Goal: Information Seeking & Learning: Learn about a topic

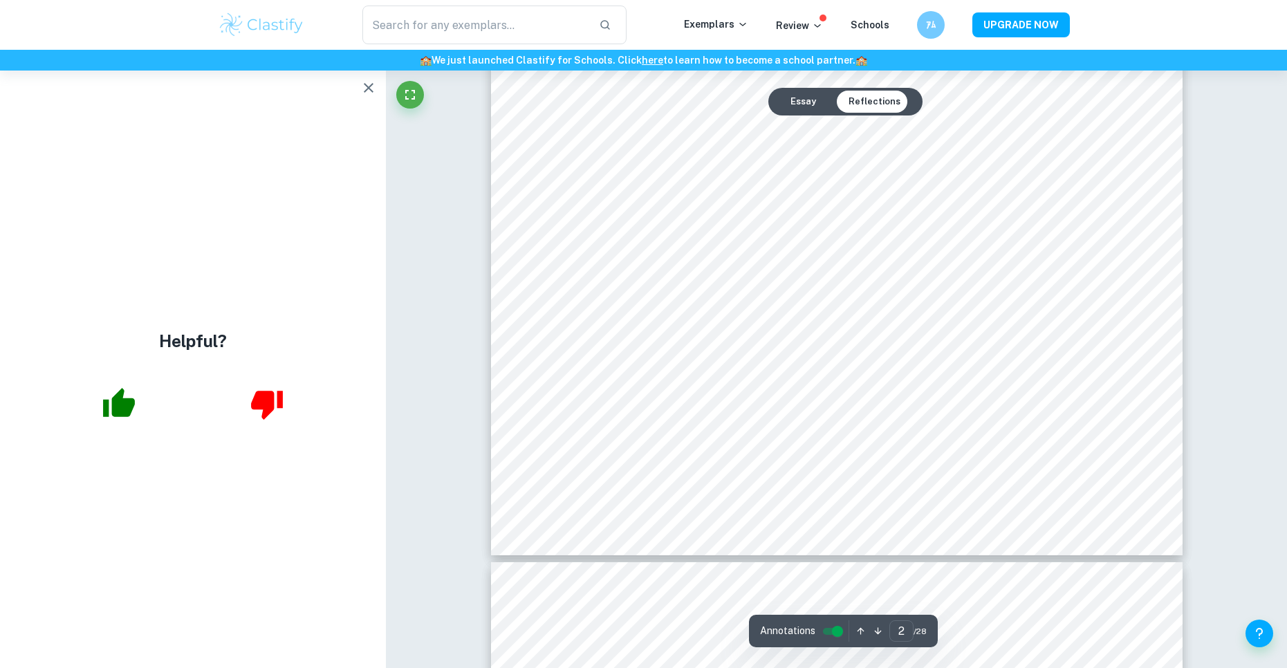
scroll to position [1453, 0]
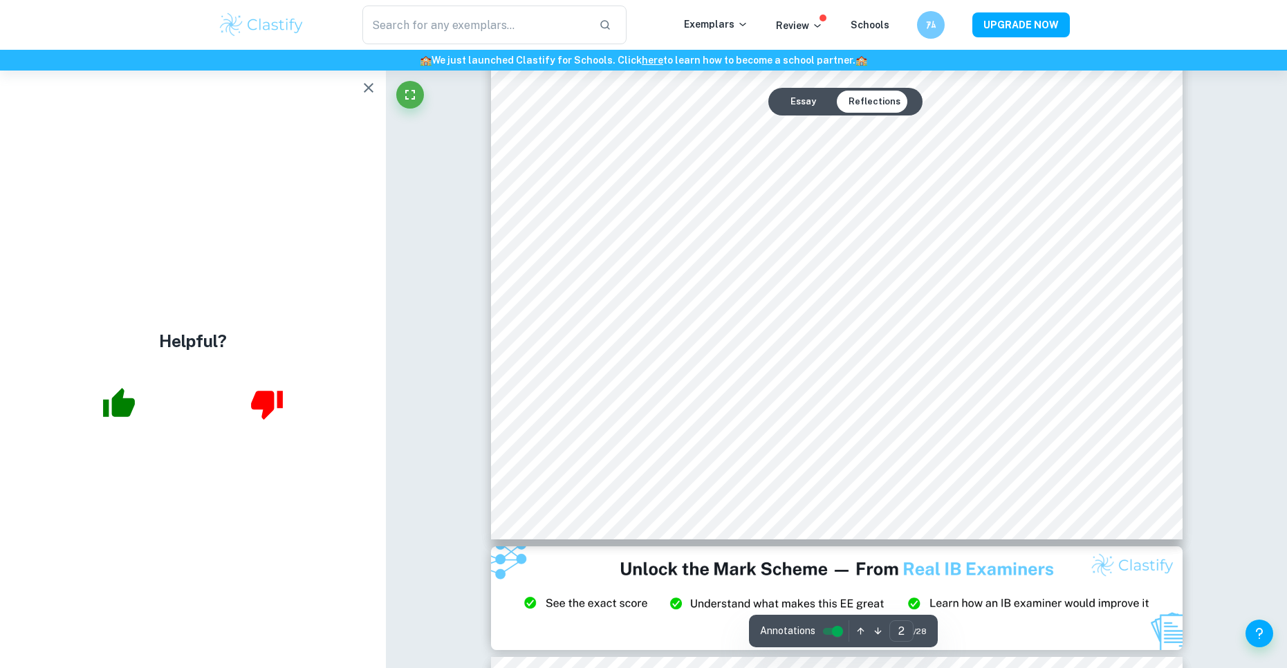
click at [365, 89] on icon "button" at bounding box center [368, 88] width 17 height 17
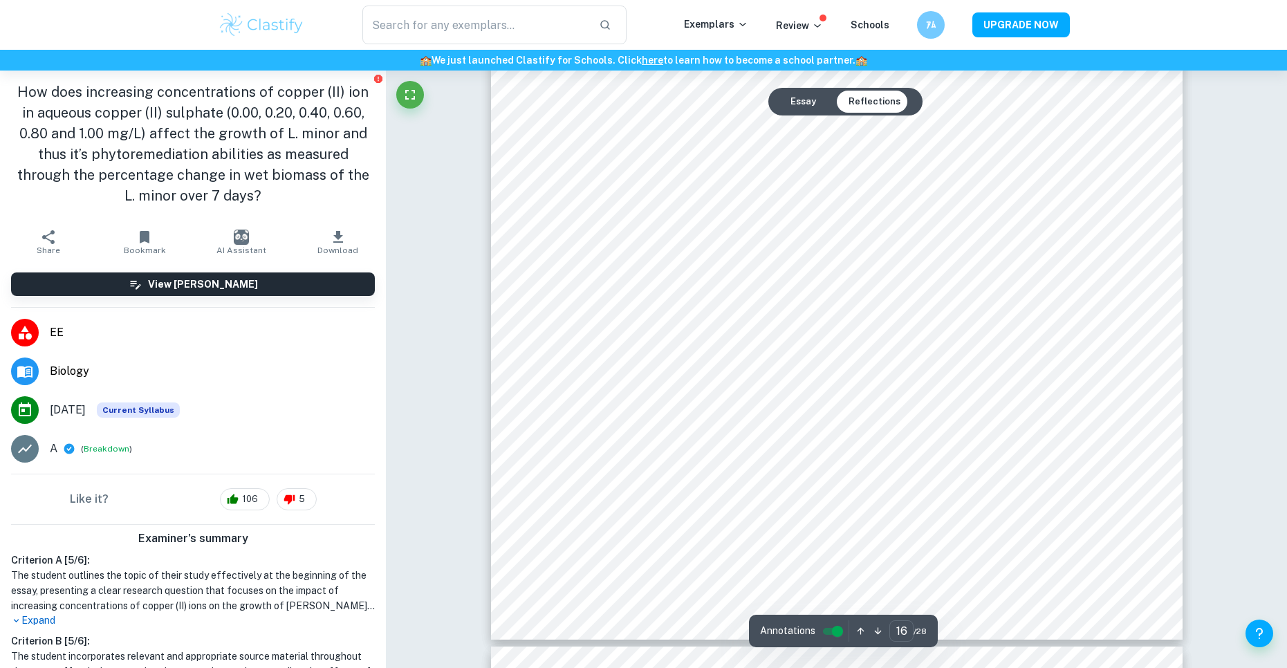
scroll to position [14065, 0]
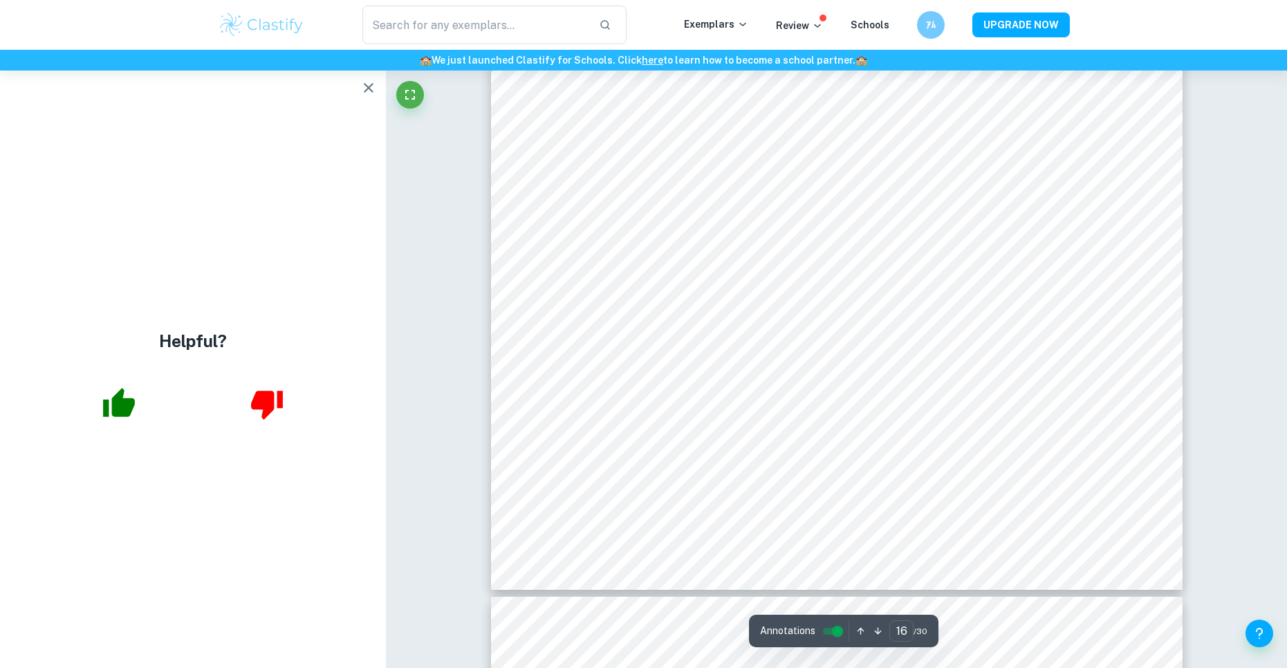
scroll to position [13564, 0]
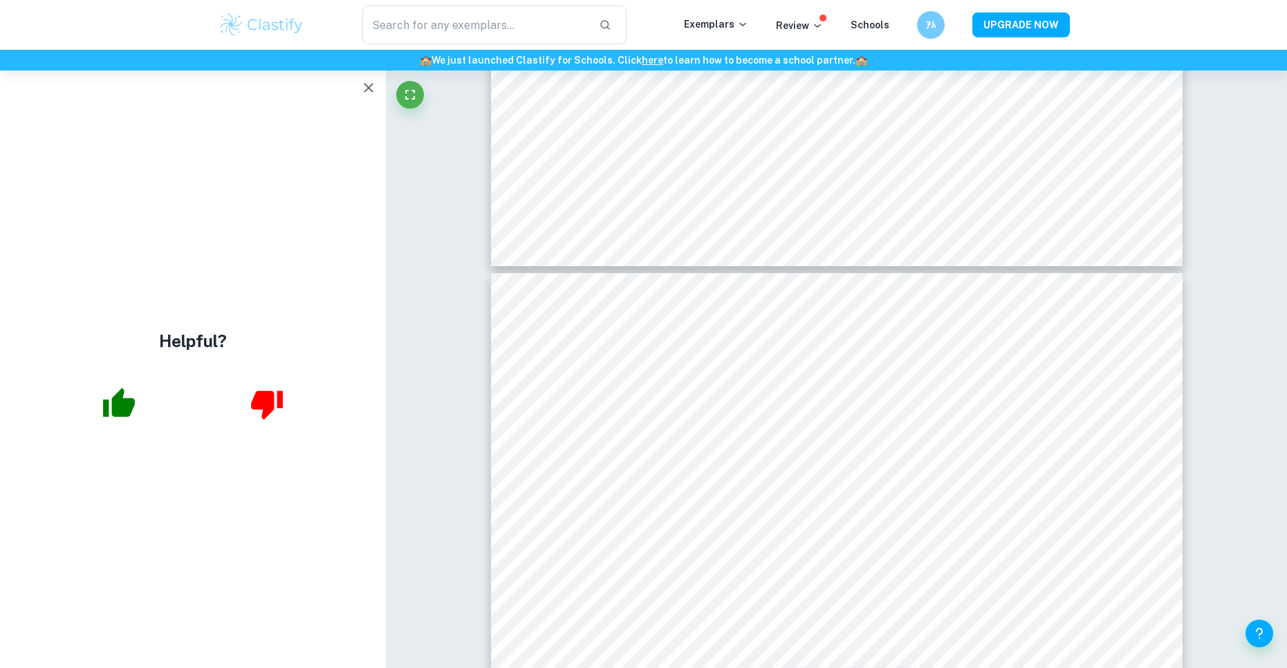
click at [1216, 410] on div "Correct Criterion A The student outlines the topic of their study at the beginn…" at bounding box center [836, 159] width 901 height 27306
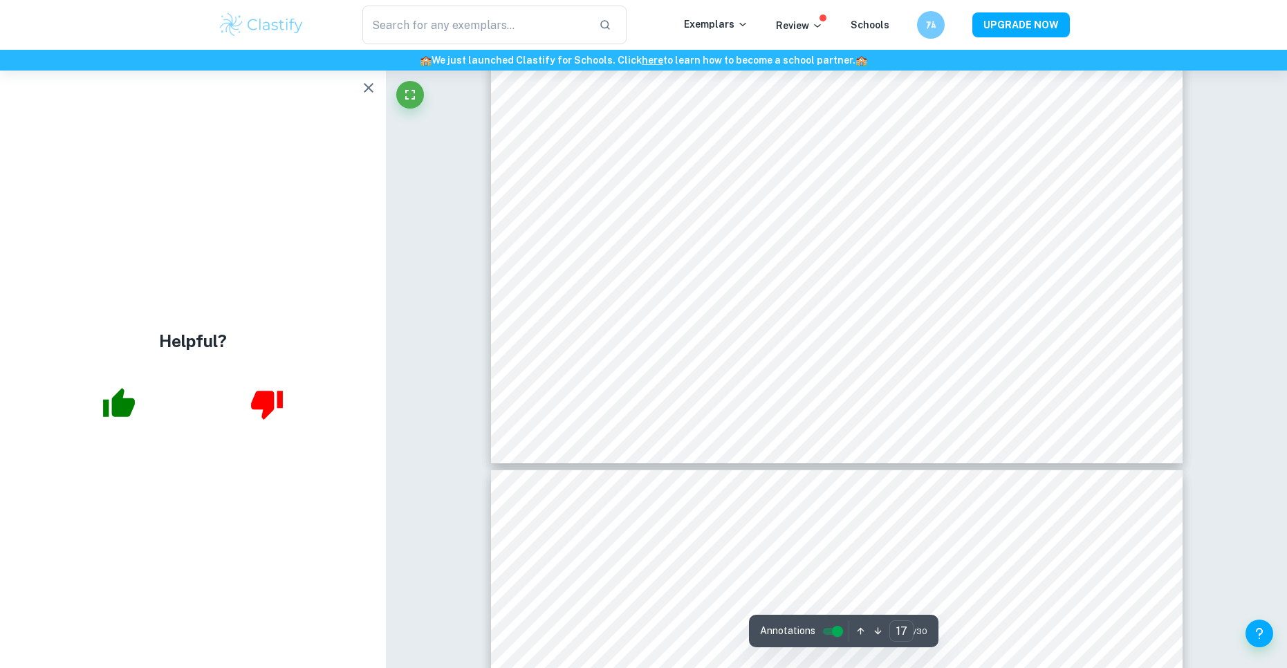
scroll to position [15155, 0]
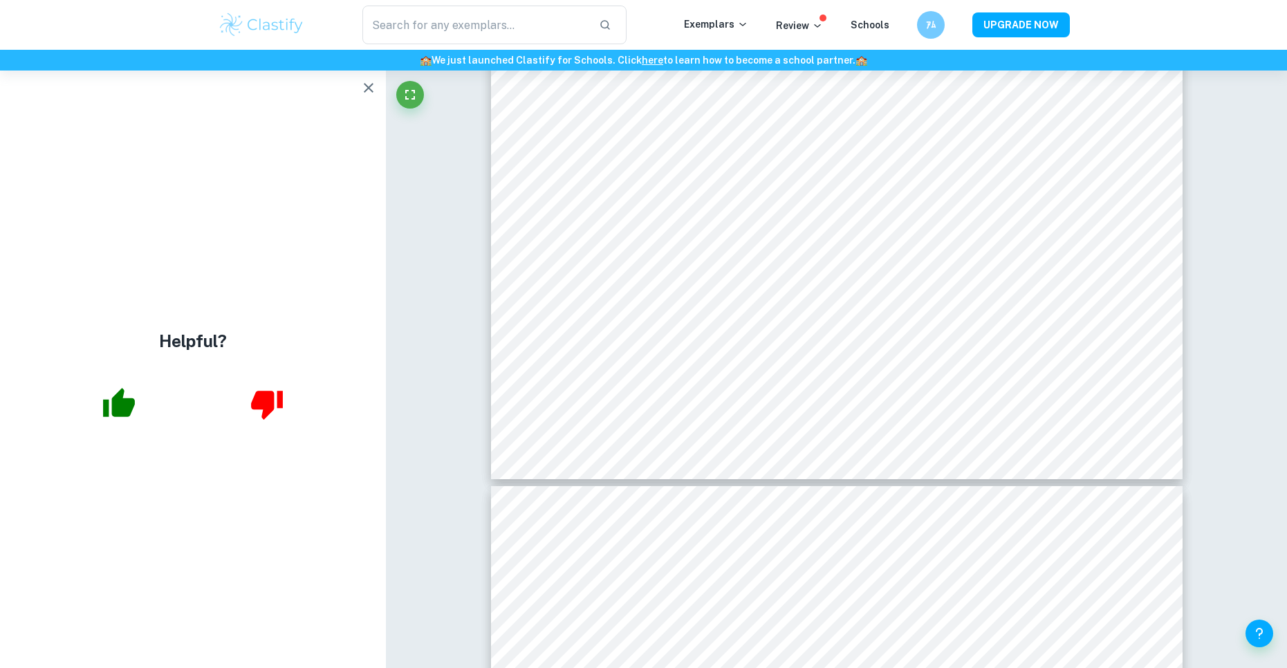
click at [358, 89] on button "button" at bounding box center [369, 88] width 28 height 28
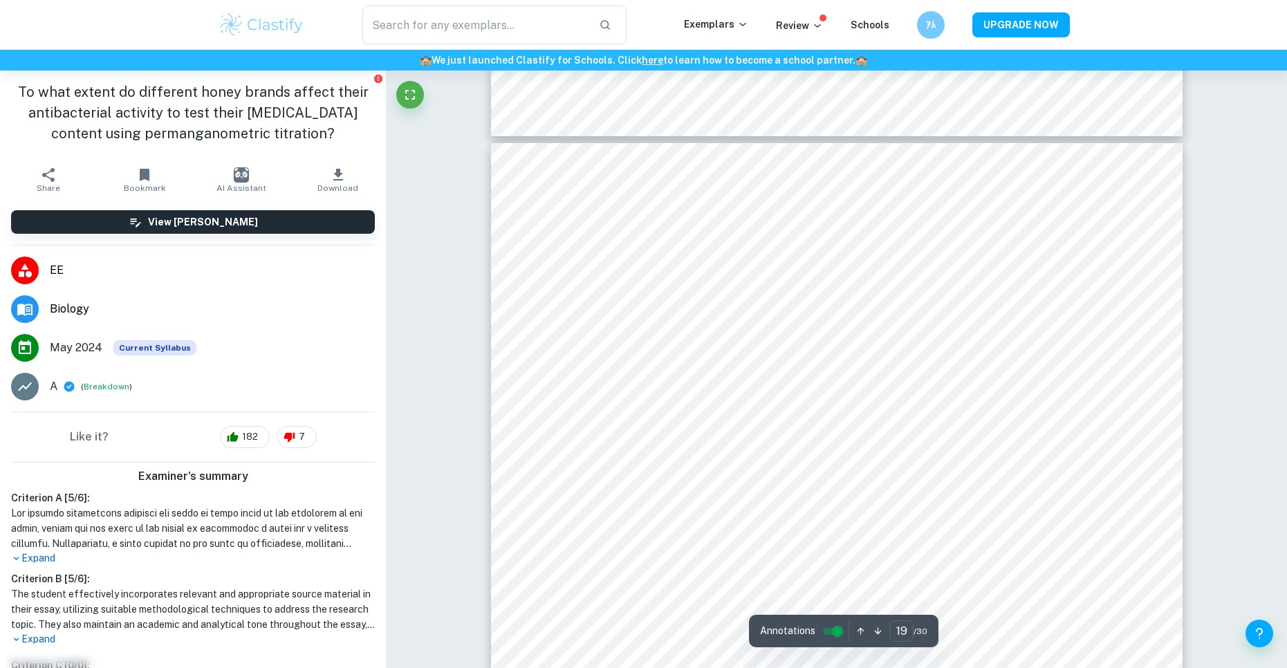
scroll to position [16816, 0]
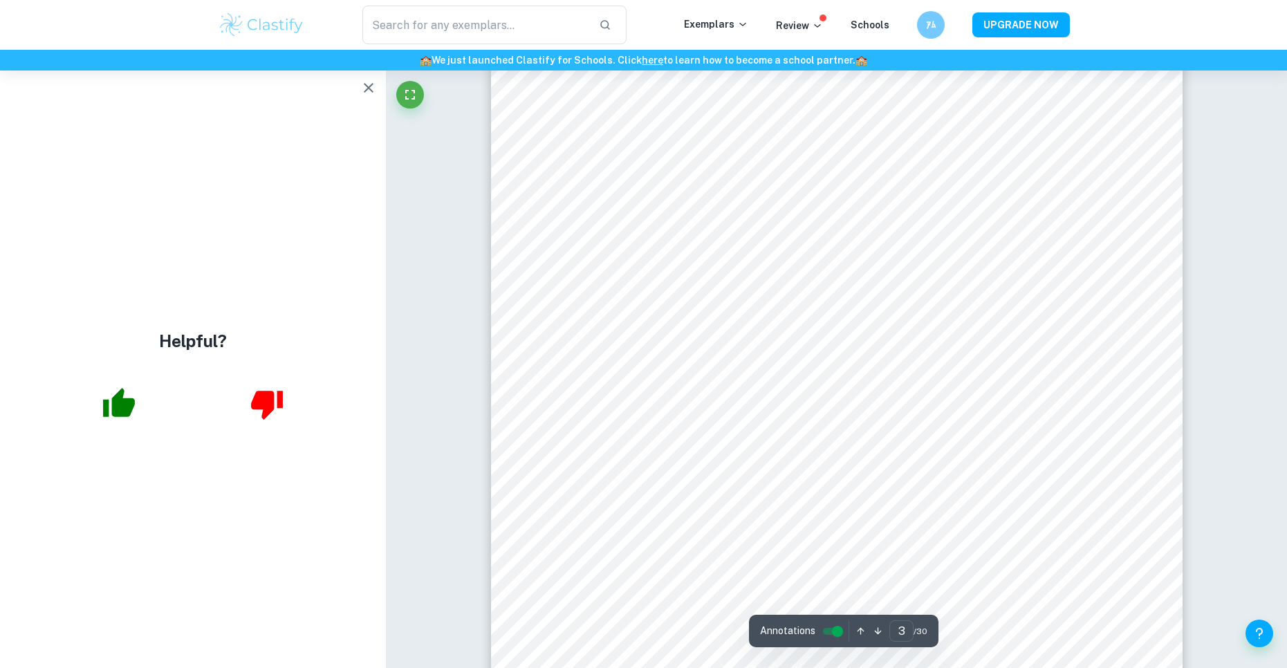
scroll to position [2421, 0]
click at [366, 102] on div "Helpful?" at bounding box center [193, 370] width 386 height 598
click at [376, 87] on icon "button" at bounding box center [368, 88] width 17 height 17
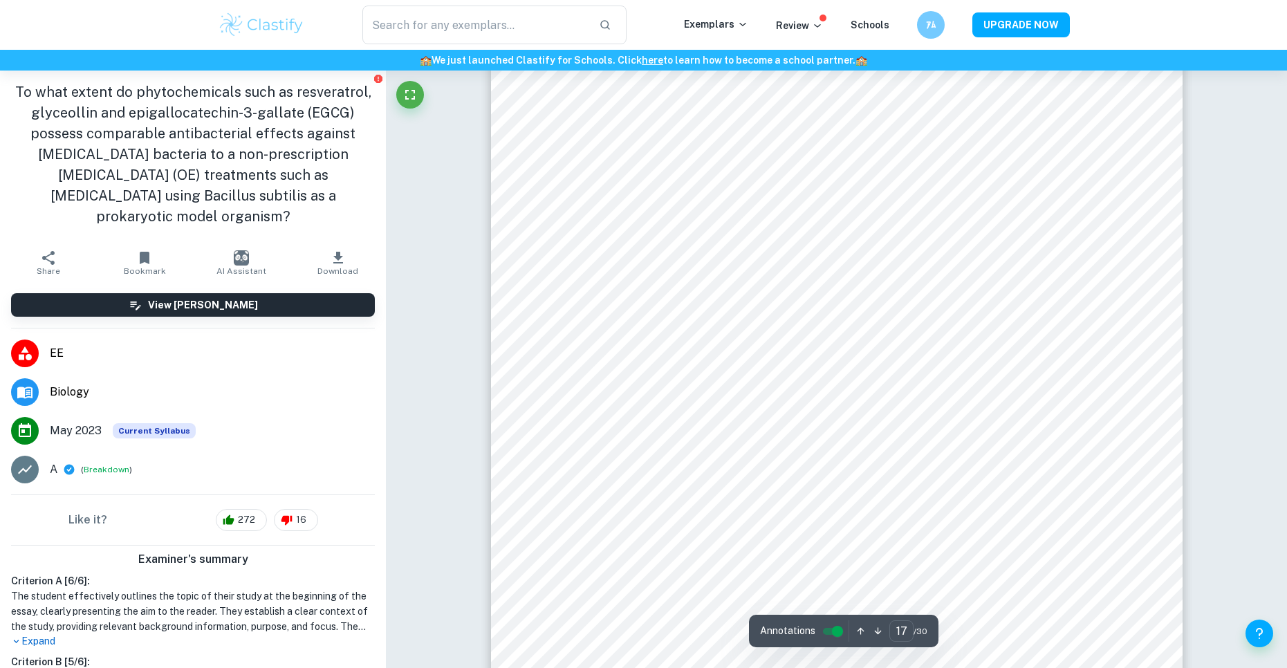
scroll to position [16219, 0]
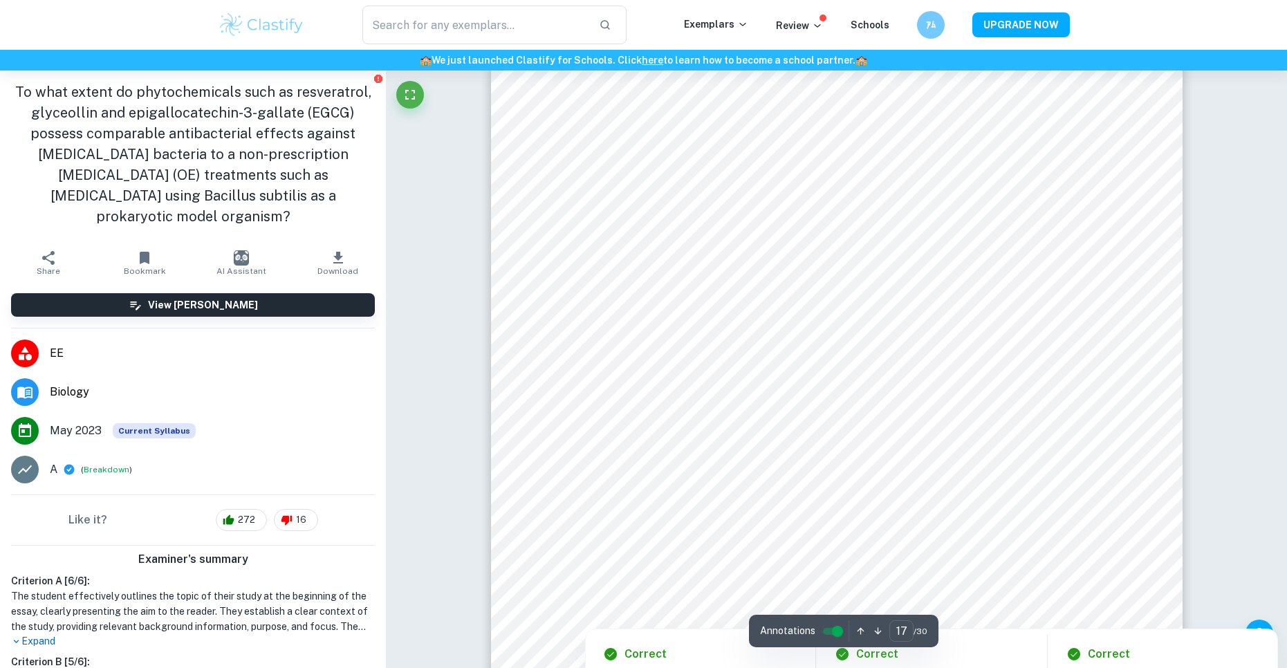
drag, startPoint x: 717, startPoint y: 285, endPoint x: 820, endPoint y: 292, distance: 102.6
click at [820, 292] on div at bounding box center [829, 284] width 511 height 30
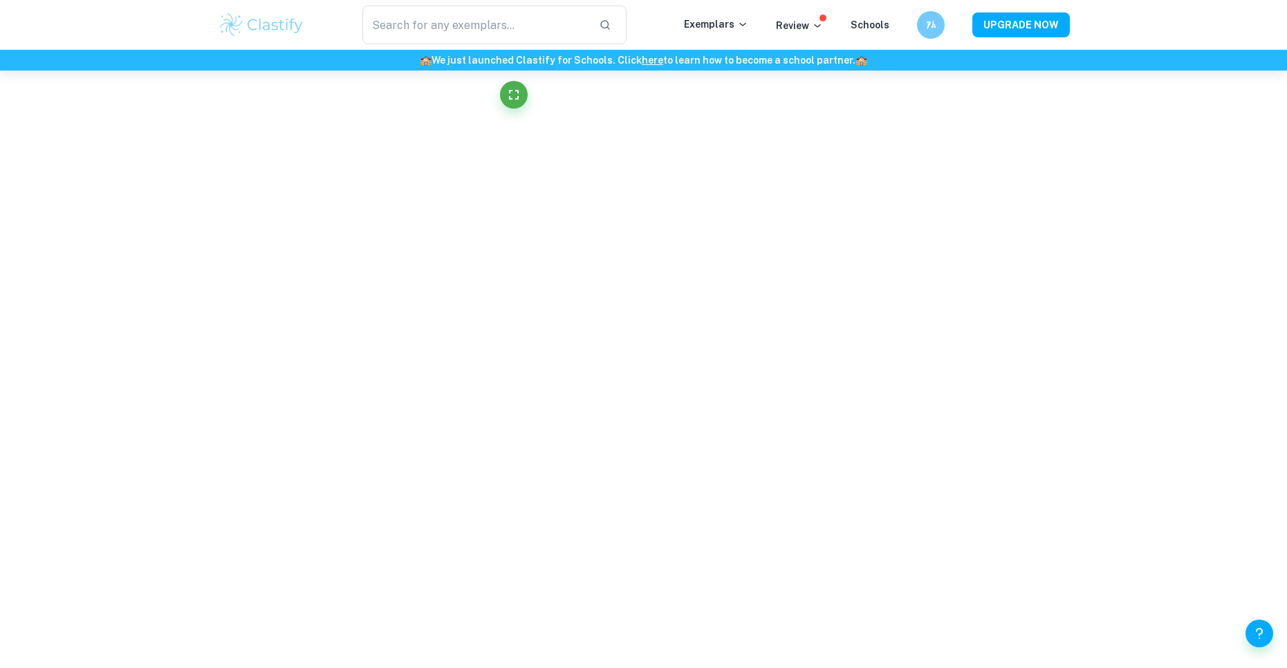
scroll to position [3936, 0]
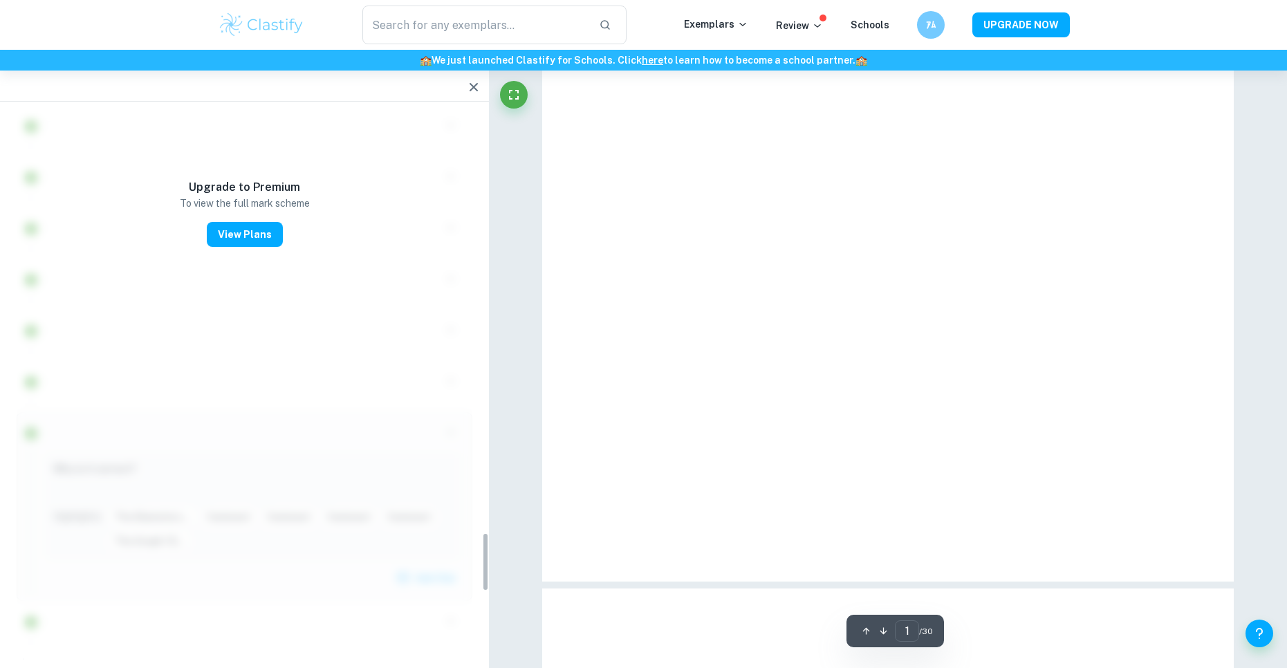
type input "17"
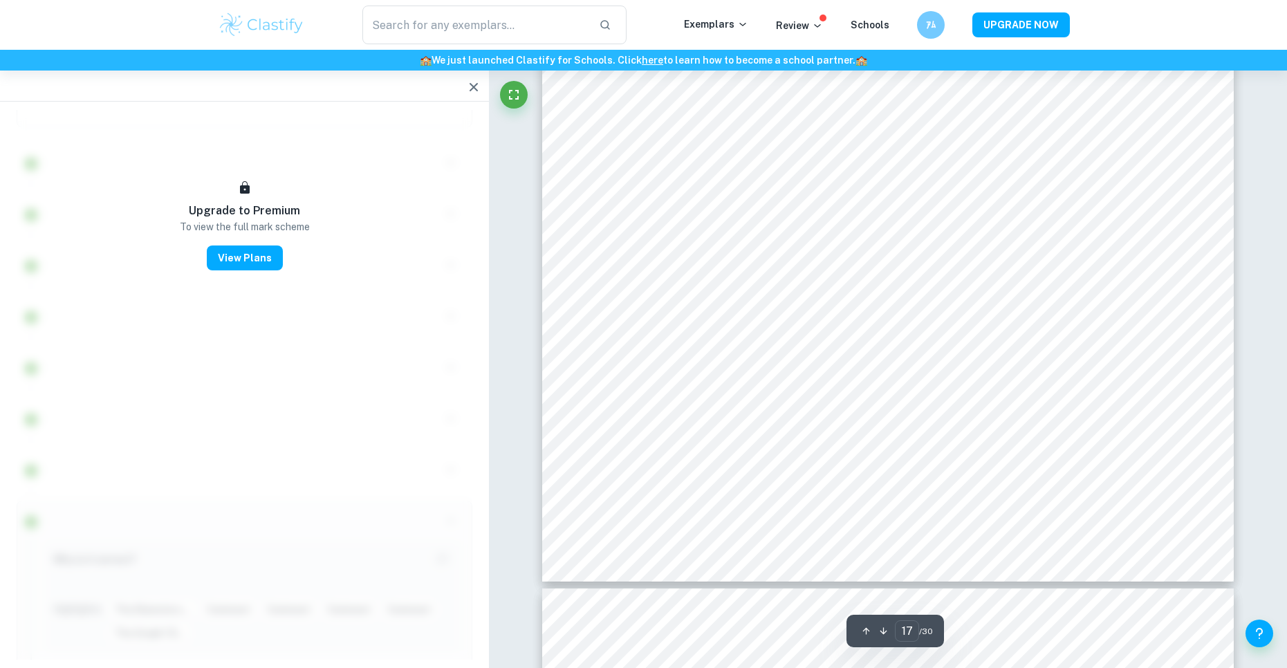
click at [468, 87] on icon "button" at bounding box center [474, 87] width 17 height 17
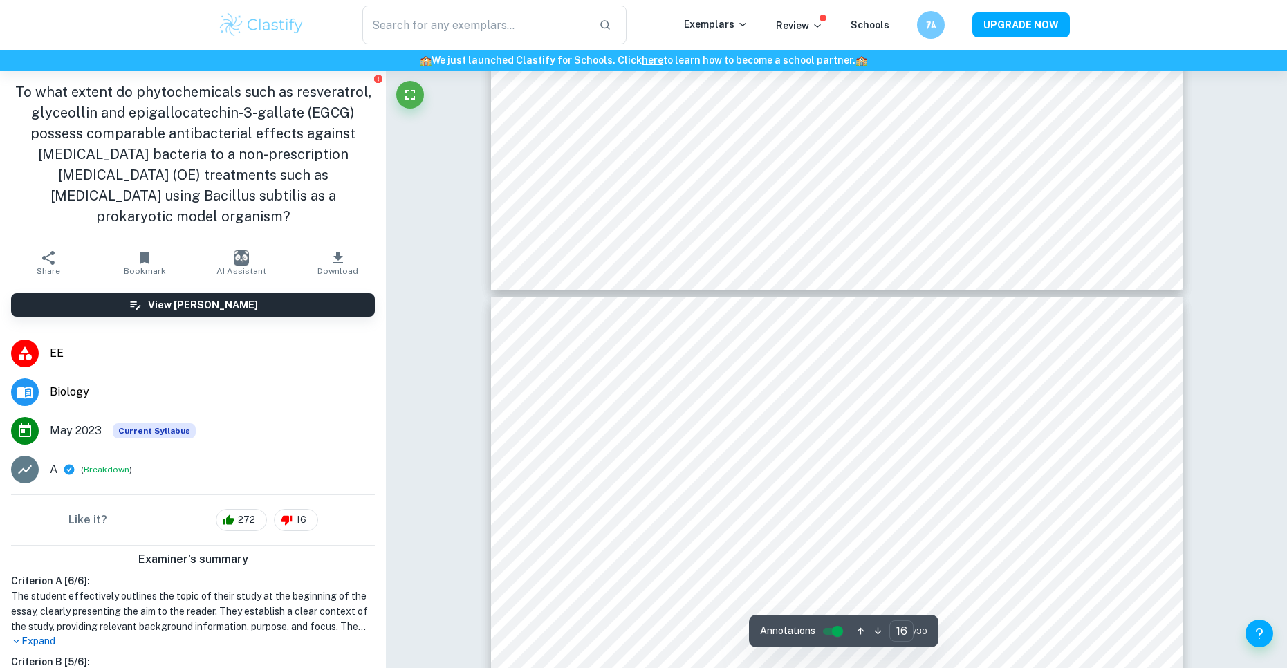
scroll to position [15320, 0]
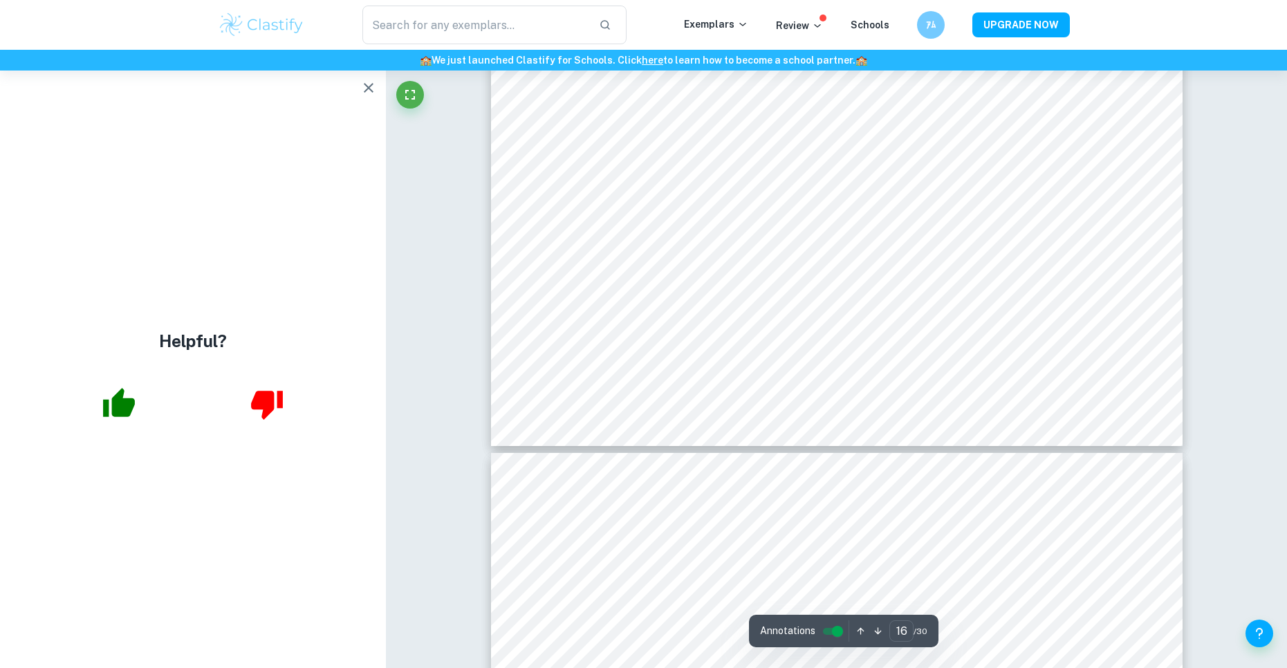
type input "17"
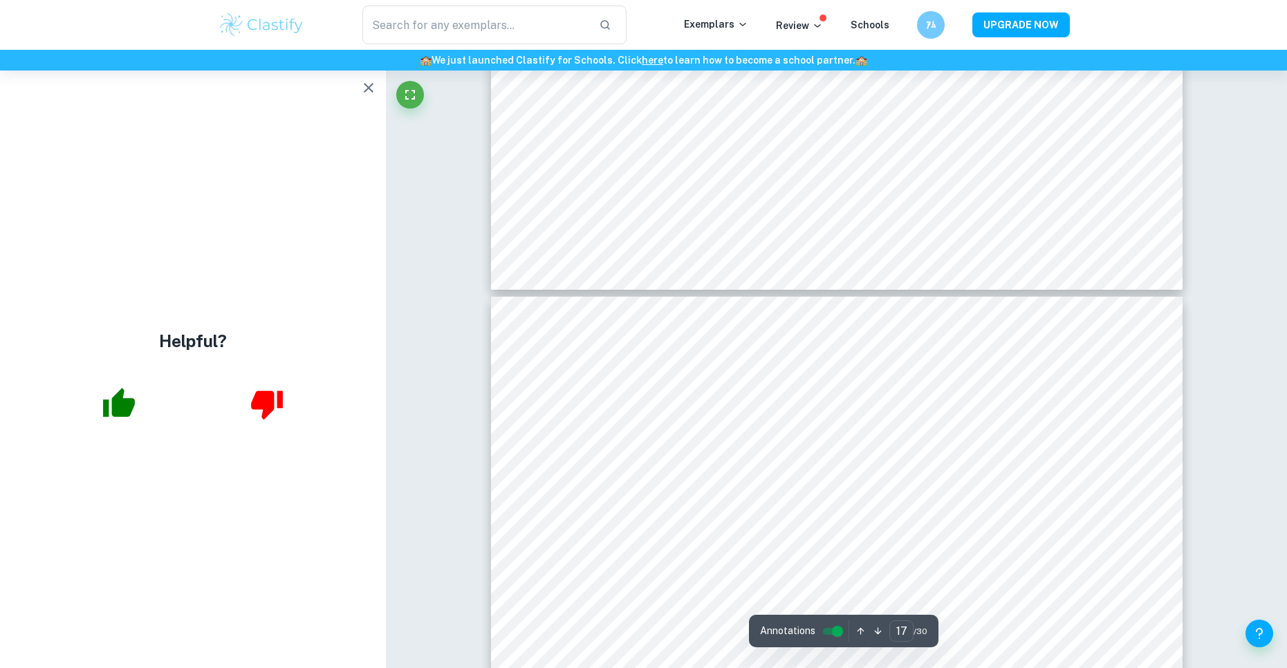
click at [368, 93] on icon "button" at bounding box center [368, 88] width 17 height 17
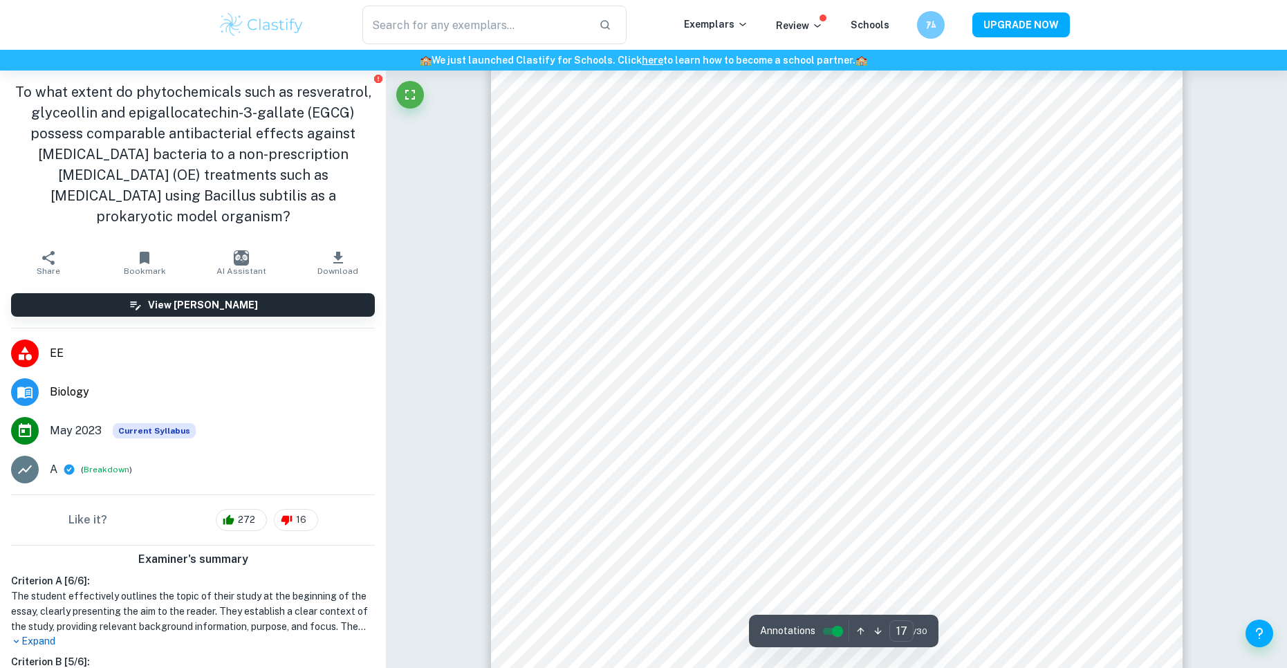
scroll to position [15873, 0]
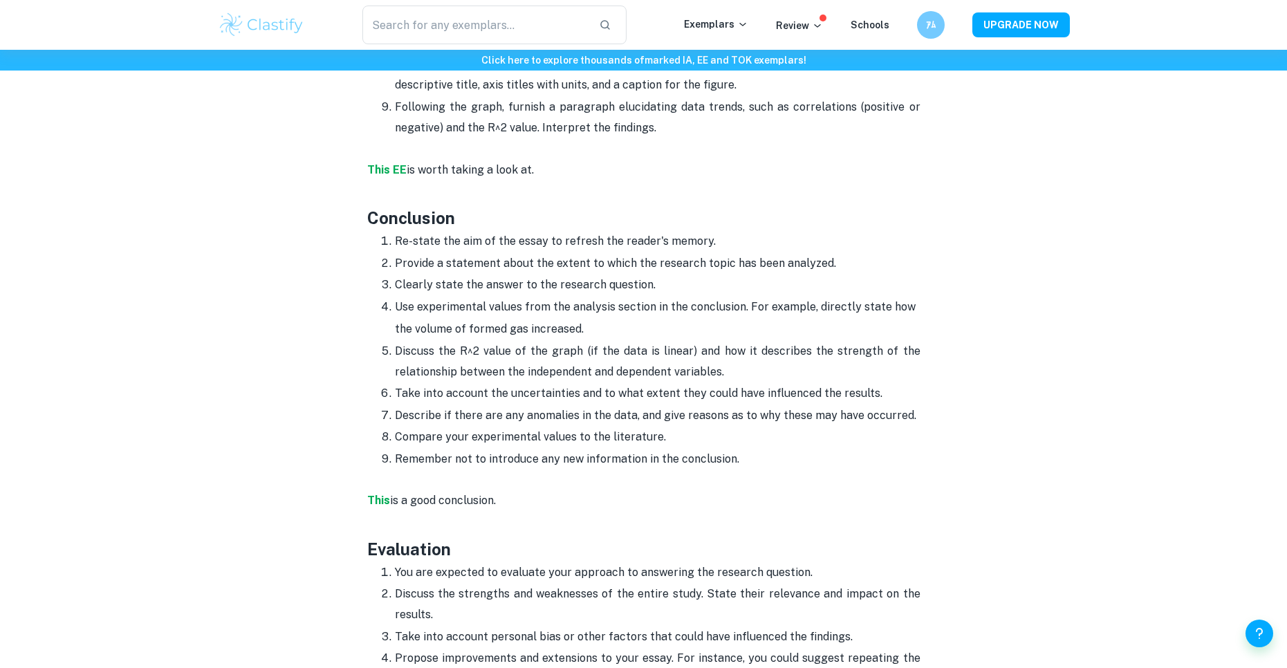
scroll to position [2975, 0]
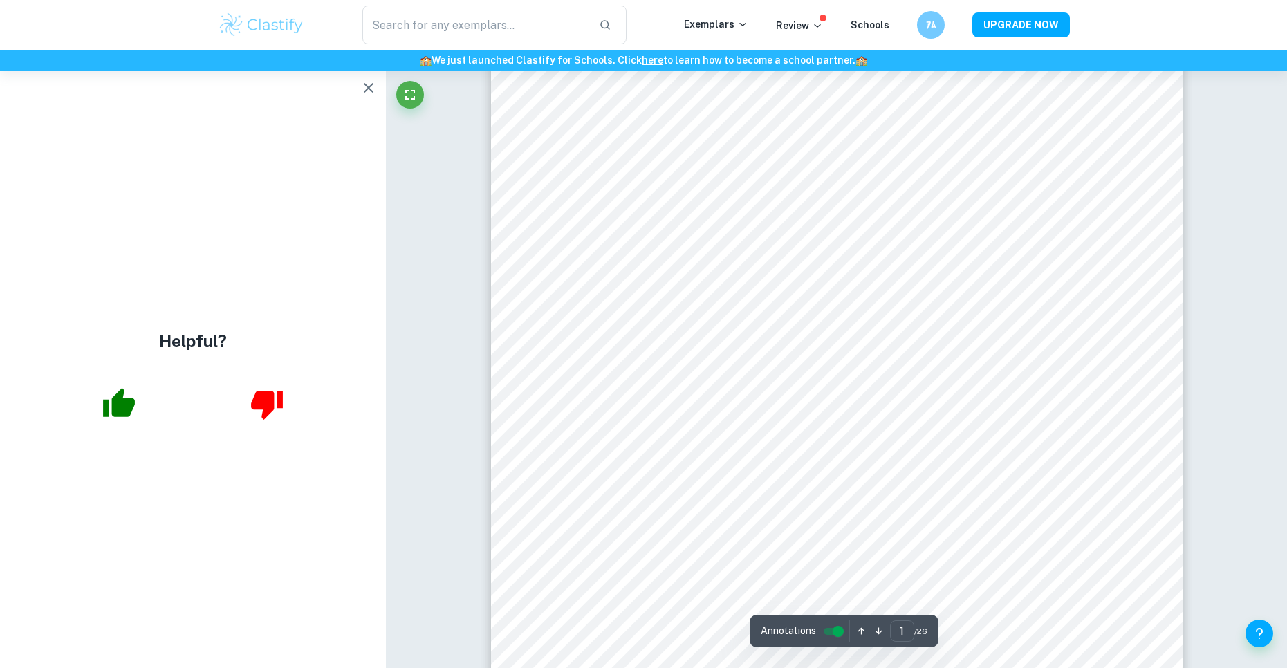
scroll to position [761, 0]
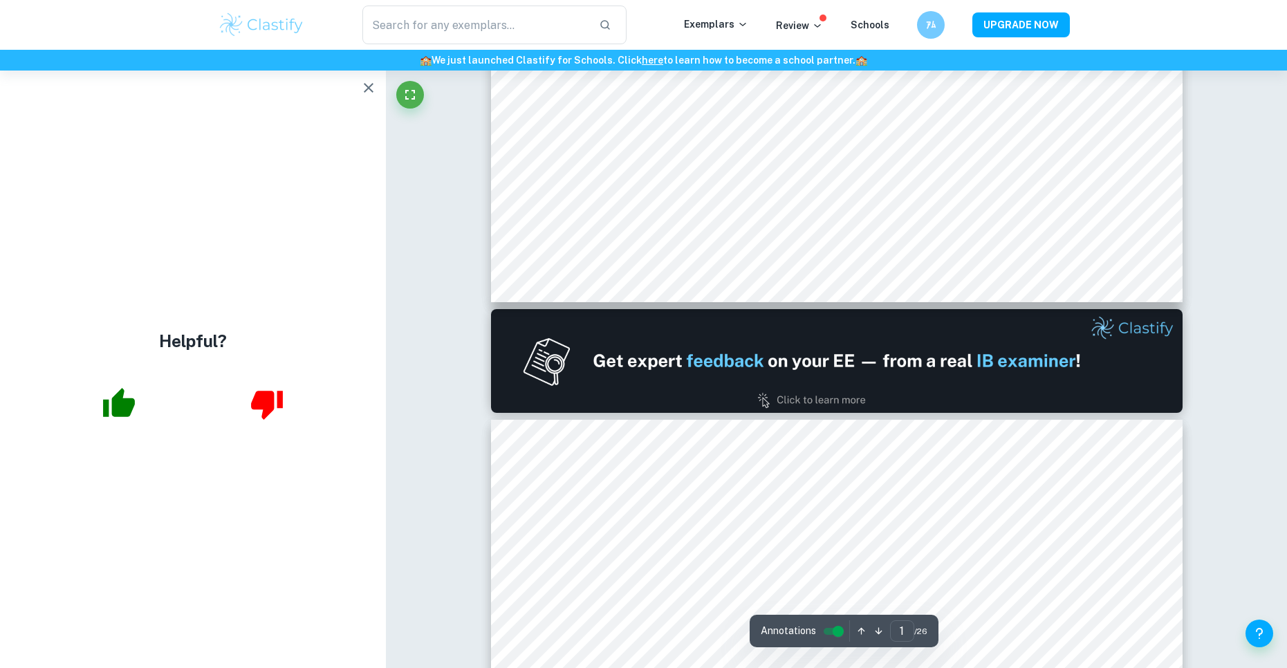
click at [367, 91] on icon "button" at bounding box center [368, 88] width 17 height 17
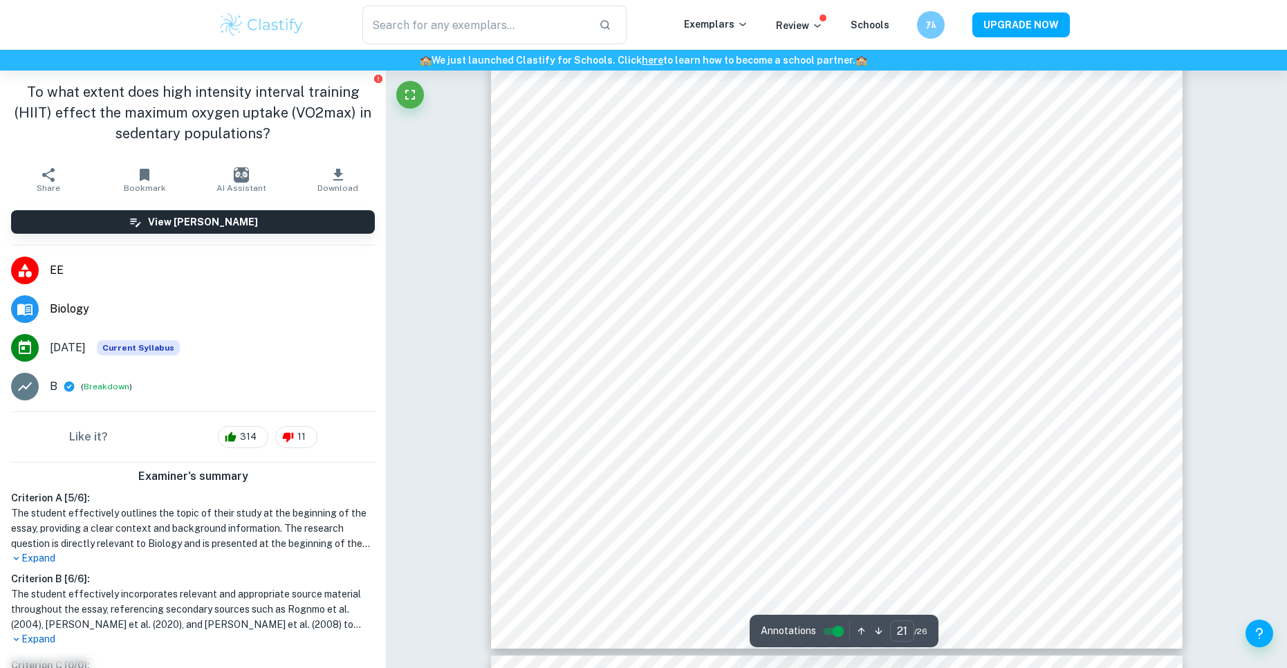
scroll to position [20228, 0]
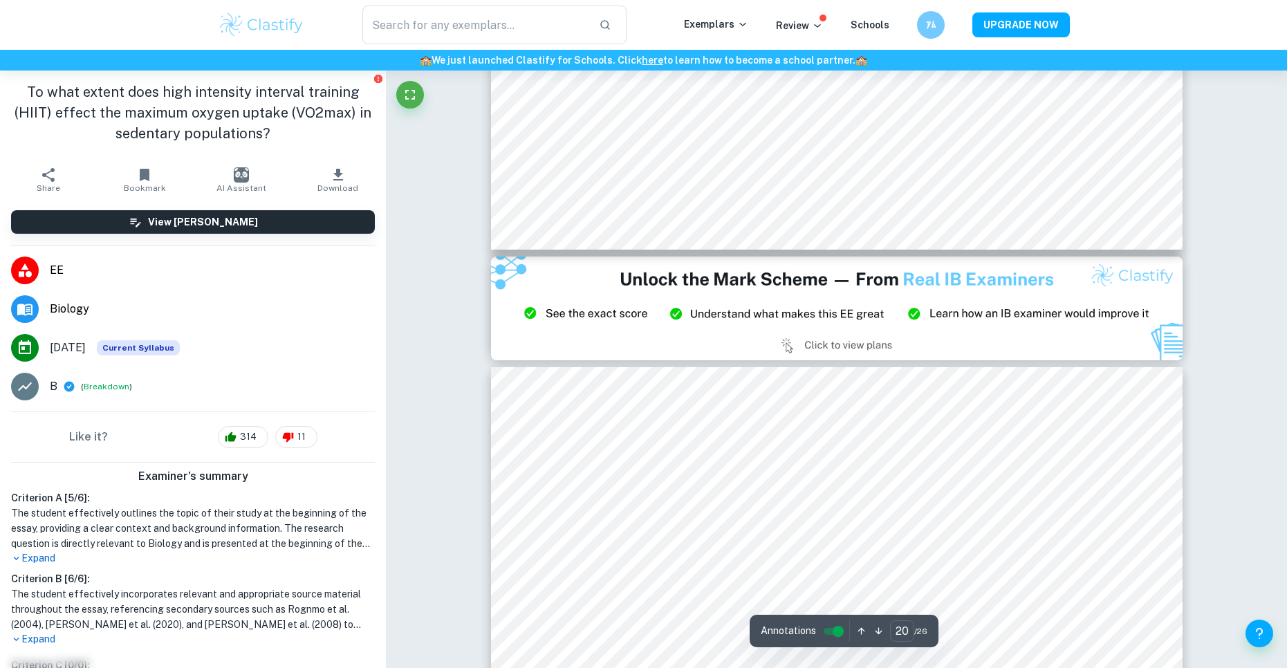
type input "21"
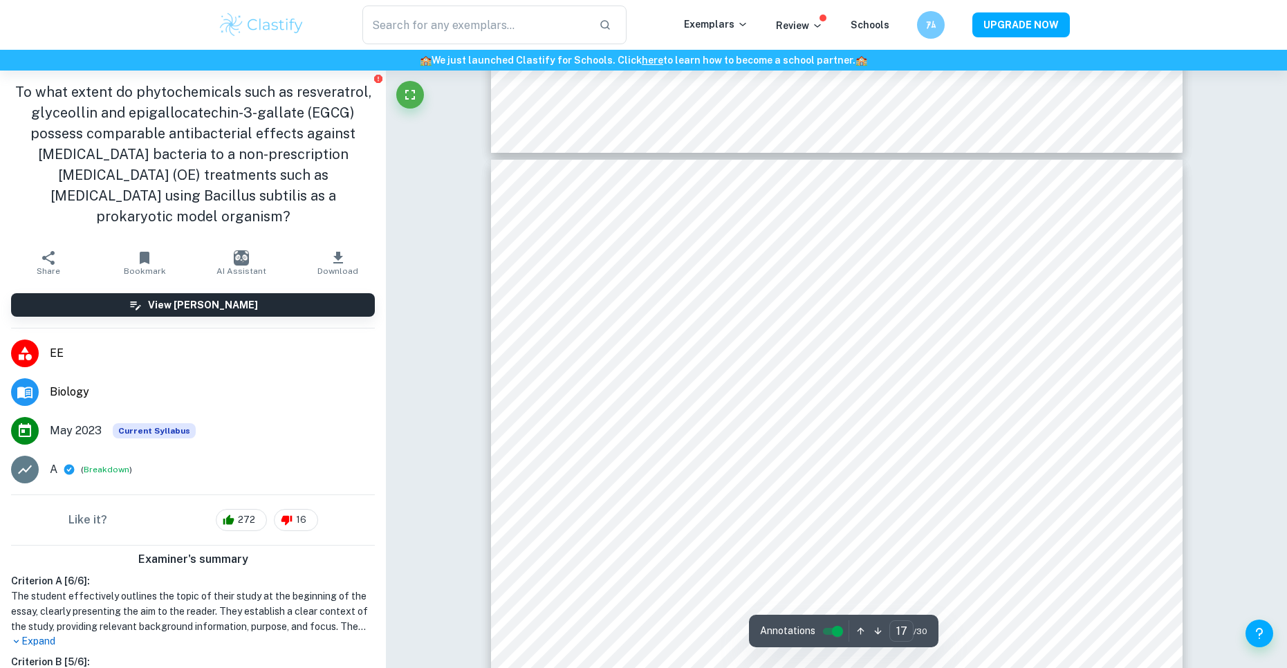
scroll to position [15666, 0]
